Goal: Transaction & Acquisition: Purchase product/service

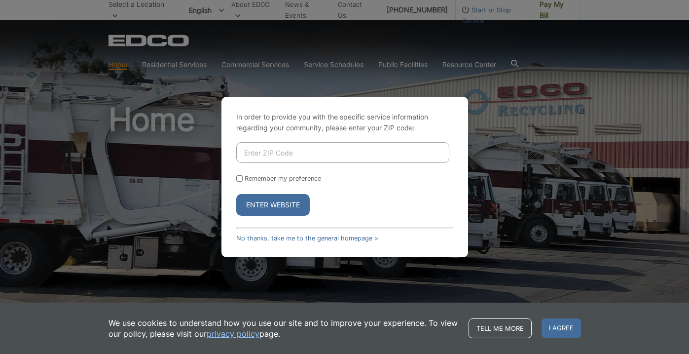
click at [258, 153] on input "Enter ZIP Code" at bounding box center [342, 152] width 213 height 21
type input "92028"
click at [273, 209] on button "Enter Website" at bounding box center [272, 205] width 73 height 22
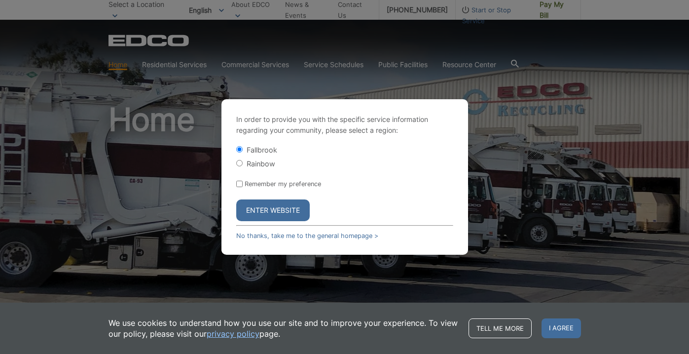
click at [274, 208] on button "Enter Website" at bounding box center [272, 210] width 73 height 22
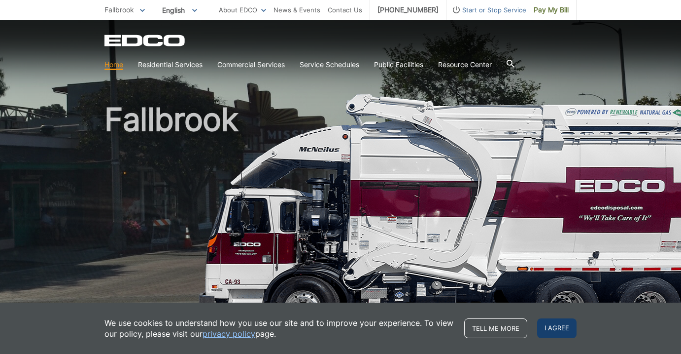
click at [549, 328] on span "I agree" at bounding box center [556, 328] width 39 height 20
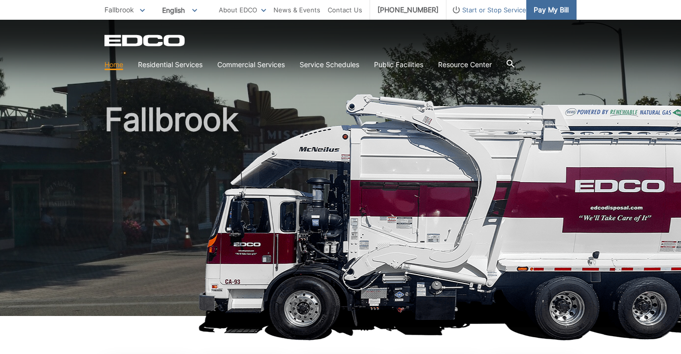
click at [549, 13] on span "Pay My Bill" at bounding box center [551, 9] width 35 height 11
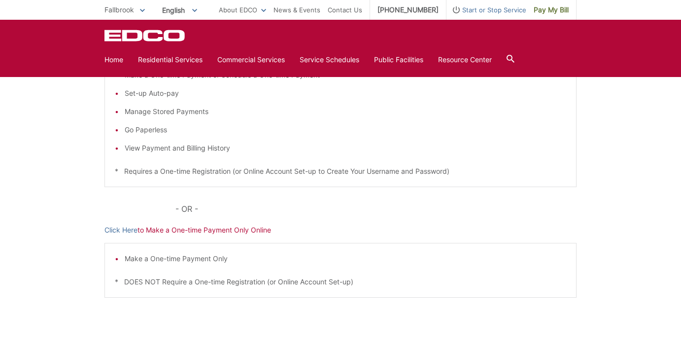
scroll to position [207, 0]
click at [129, 232] on link "Click Here" at bounding box center [121, 231] width 33 height 11
